Goal: Book appointment/travel/reservation

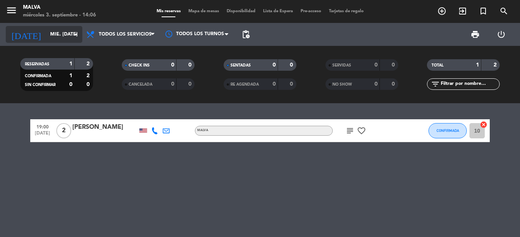
click at [50, 36] on input "mié. [DATE]" at bounding box center [78, 34] width 65 height 13
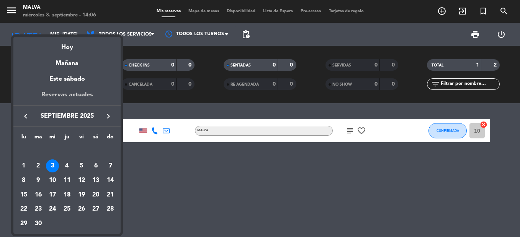
click at [83, 97] on div "Reservas actuales" at bounding box center [66, 98] width 107 height 16
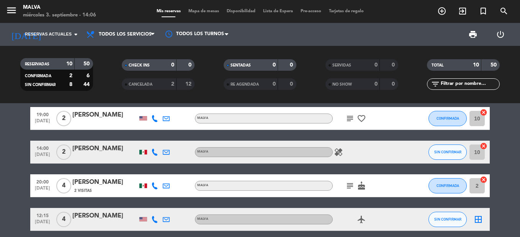
scroll to position [30, 0]
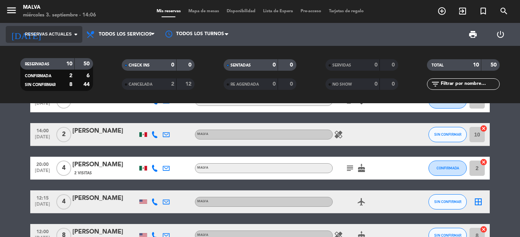
click at [50, 28] on input at bounding box center [78, 34] width 65 height 13
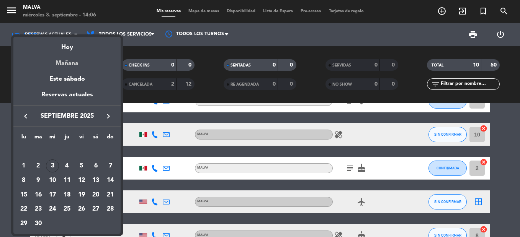
click at [68, 54] on div "Mañana" at bounding box center [66, 61] width 107 height 16
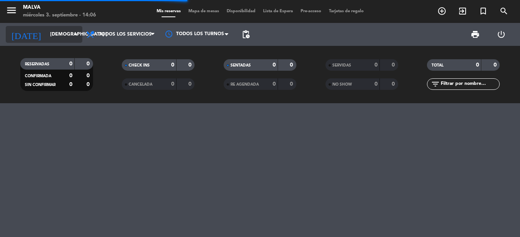
scroll to position [0, 0]
click at [57, 31] on input "[DEMOGRAPHIC_DATA] [DATE]" at bounding box center [78, 34] width 65 height 13
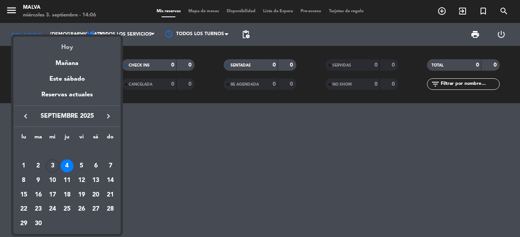
click at [73, 46] on div "Hoy" at bounding box center [66, 45] width 107 height 16
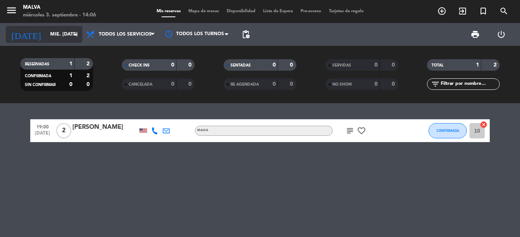
click at [61, 33] on input "mié. [DATE]" at bounding box center [78, 34] width 65 height 13
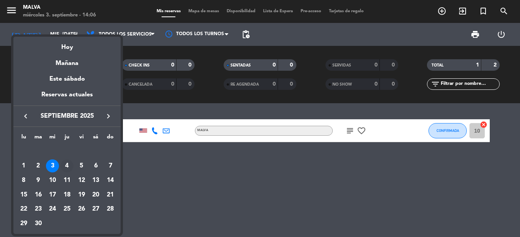
click at [61, 162] on td "4" at bounding box center [67, 166] width 15 height 15
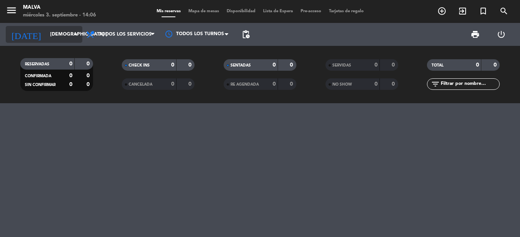
click at [48, 32] on input "[DEMOGRAPHIC_DATA] [DATE]" at bounding box center [78, 34] width 65 height 13
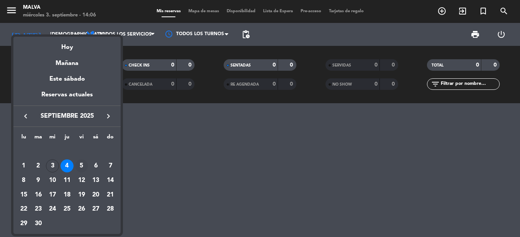
click at [79, 167] on div "5" at bounding box center [81, 166] width 13 height 13
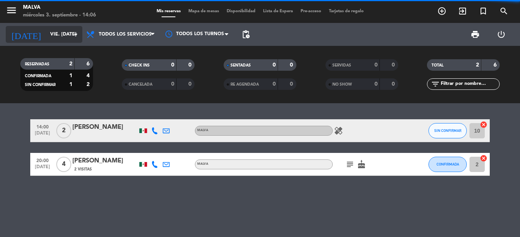
click at [46, 32] on input "vie. [DATE]" at bounding box center [78, 34] width 65 height 13
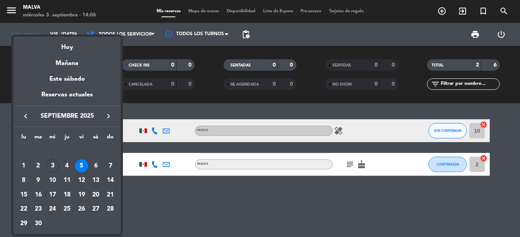
click at [153, 206] on div at bounding box center [260, 118] width 520 height 237
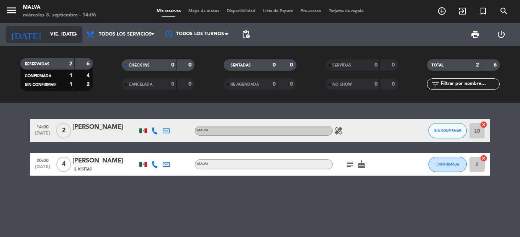
click at [54, 34] on input "vie. [DATE]" at bounding box center [78, 34] width 65 height 13
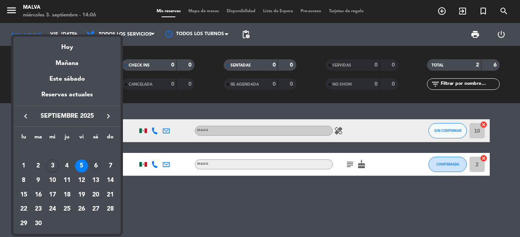
click at [95, 165] on div "6" at bounding box center [95, 166] width 13 height 13
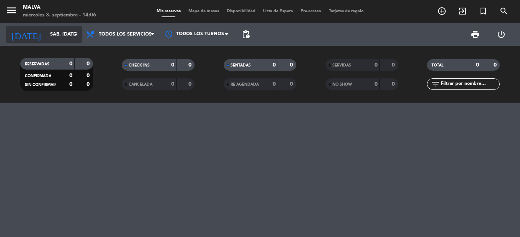
click at [56, 31] on input "sáb. [DATE]" at bounding box center [78, 34] width 65 height 13
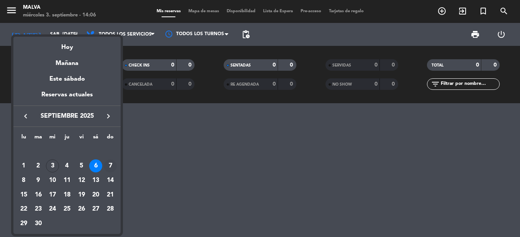
click at [112, 167] on div "7" at bounding box center [110, 166] width 13 height 13
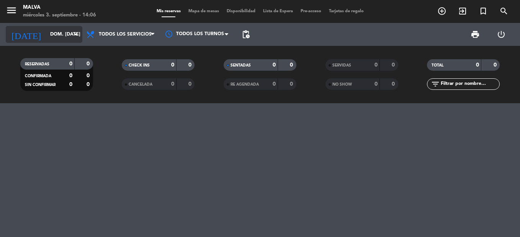
click at [55, 37] on input "dom. [DATE]" at bounding box center [78, 34] width 65 height 13
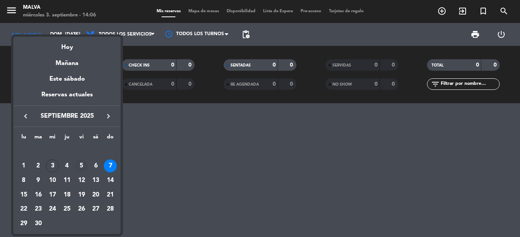
click at [82, 164] on div "5" at bounding box center [81, 166] width 13 height 13
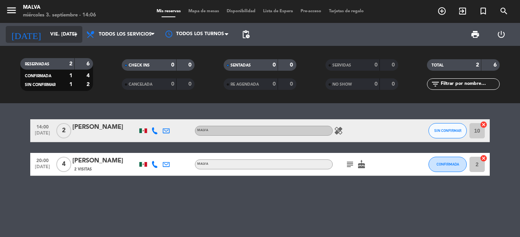
click at [46, 39] on input "vie. [DATE]" at bounding box center [78, 34] width 65 height 13
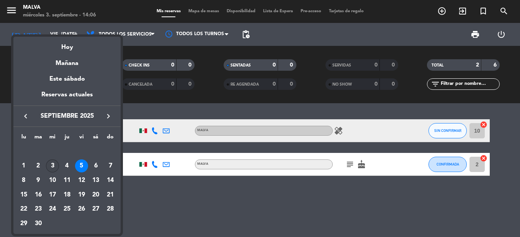
click at [51, 163] on div "3" at bounding box center [52, 166] width 13 height 13
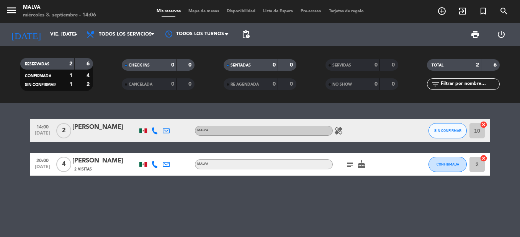
type input "mié. [DATE]"
